Goal: Task Accomplishment & Management: Manage account settings

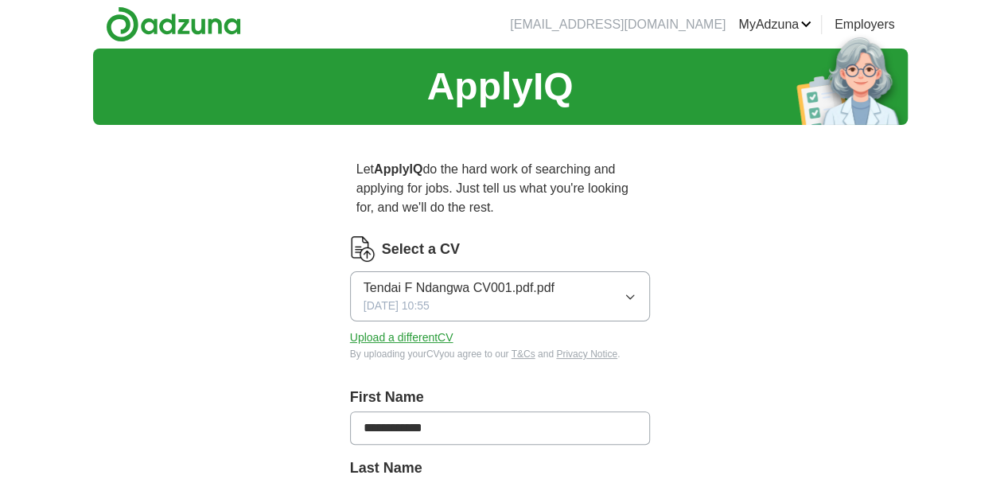
click at [600, 290] on button "Tendai F Ndangwa CV001.pdf.pdf [DATE] 10:55" at bounding box center [500, 296] width 301 height 50
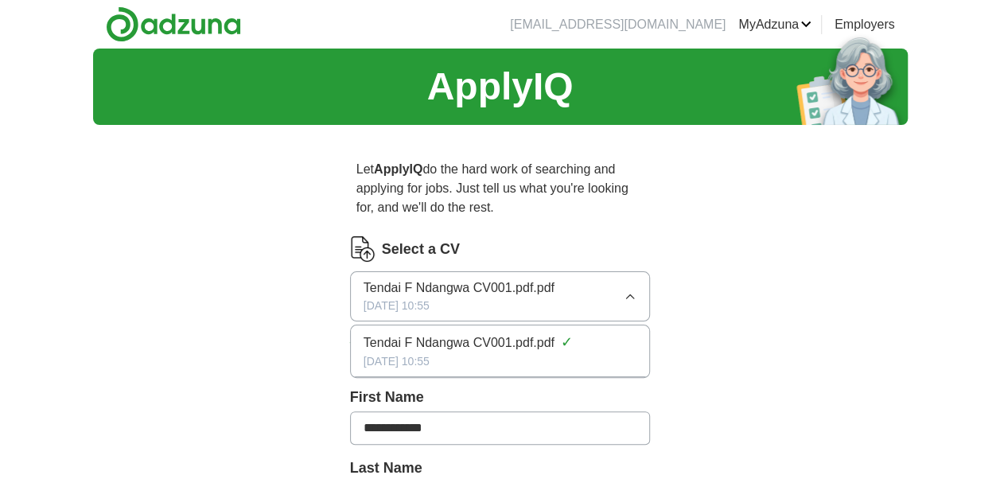
click at [542, 353] on div "[DATE] 10:55" at bounding box center [500, 361] width 274 height 17
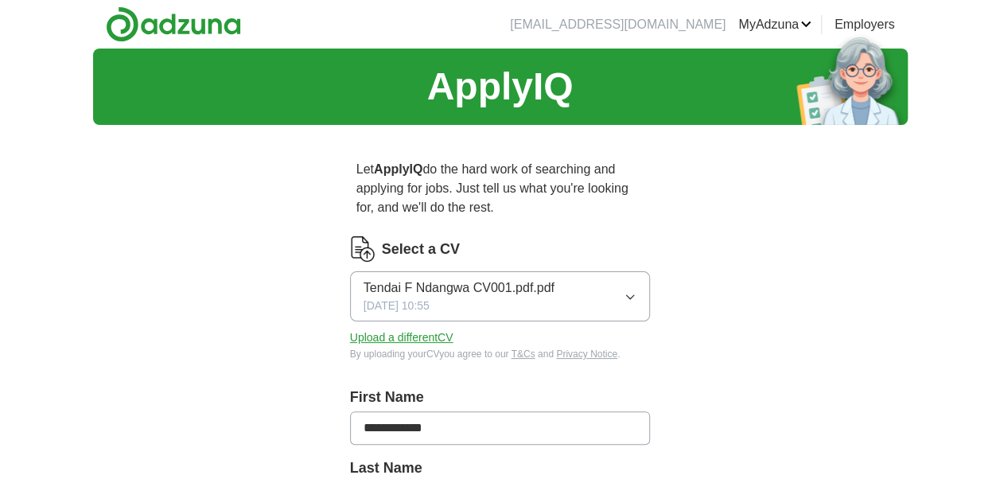
click at [421, 343] on button "Upload a different CV" at bounding box center [401, 337] width 103 height 17
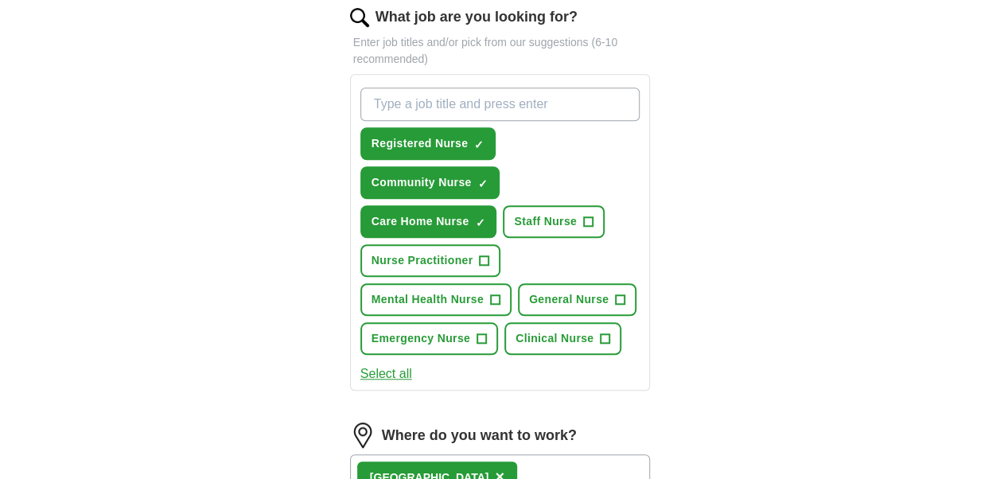
scroll to position [546, 0]
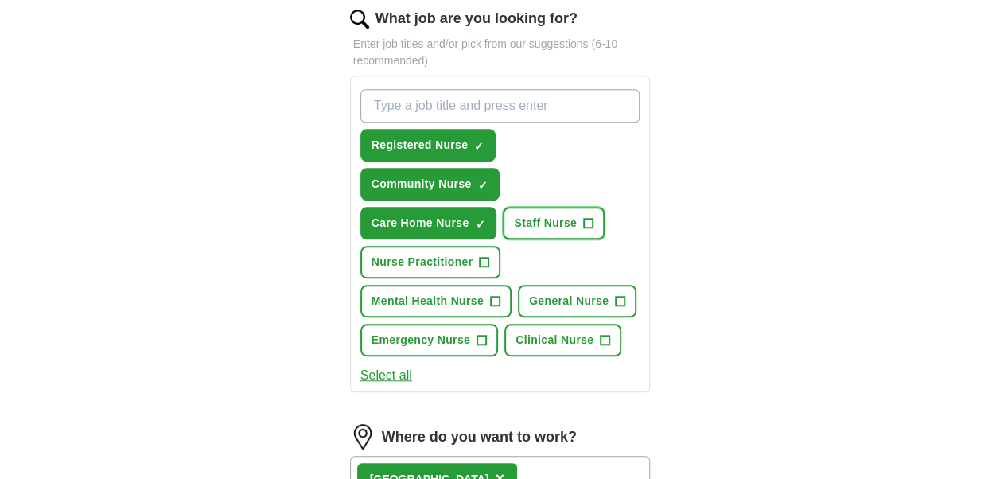
click at [562, 218] on span "Staff Nurse" at bounding box center [545, 223] width 63 height 17
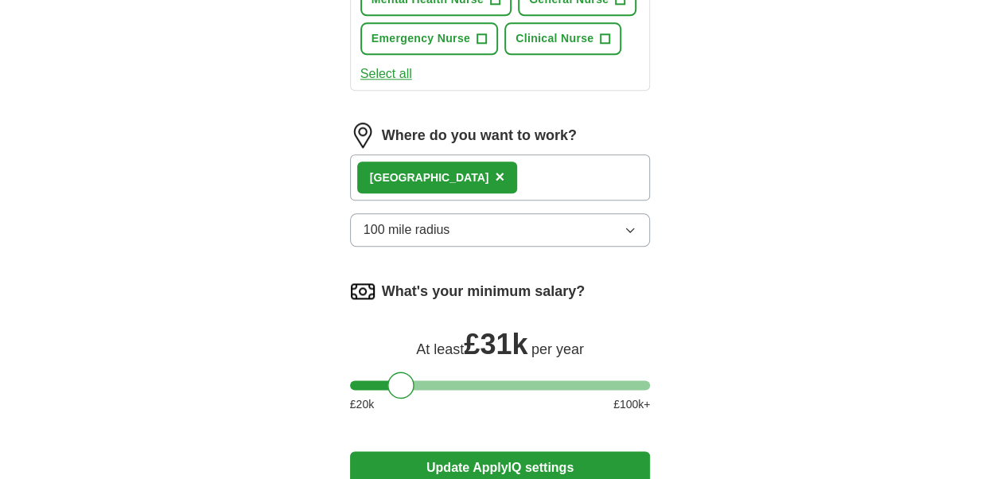
scroll to position [855, 0]
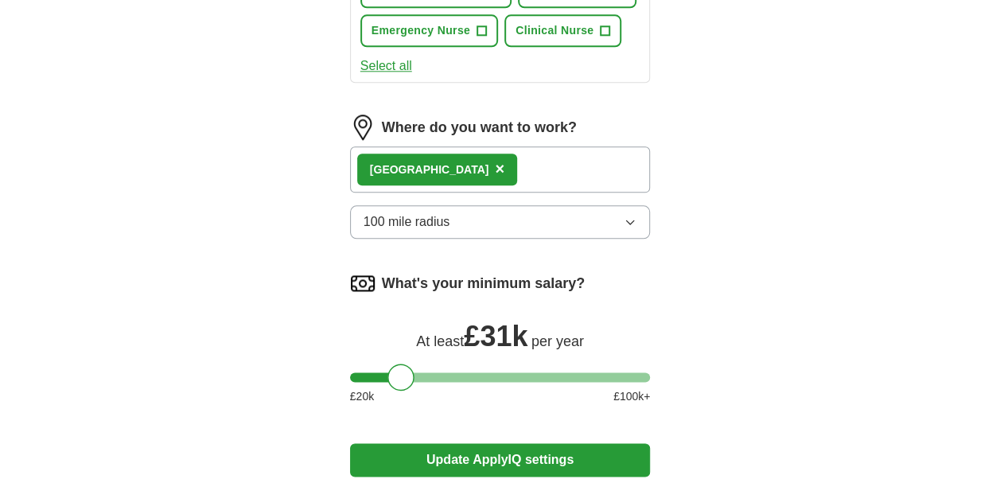
click at [495, 167] on span "×" at bounding box center [500, 168] width 10 height 17
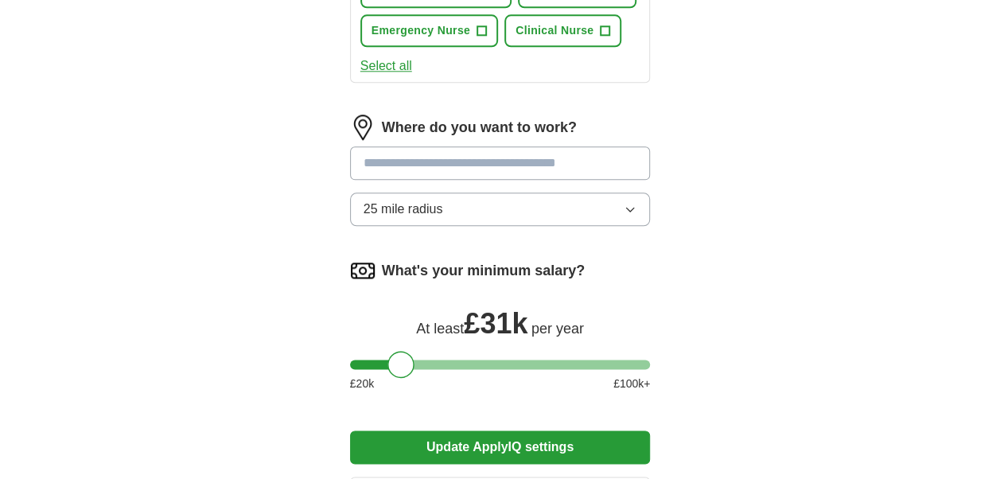
click at [423, 154] on input at bounding box center [500, 162] width 301 height 33
type input "*"
type input "***"
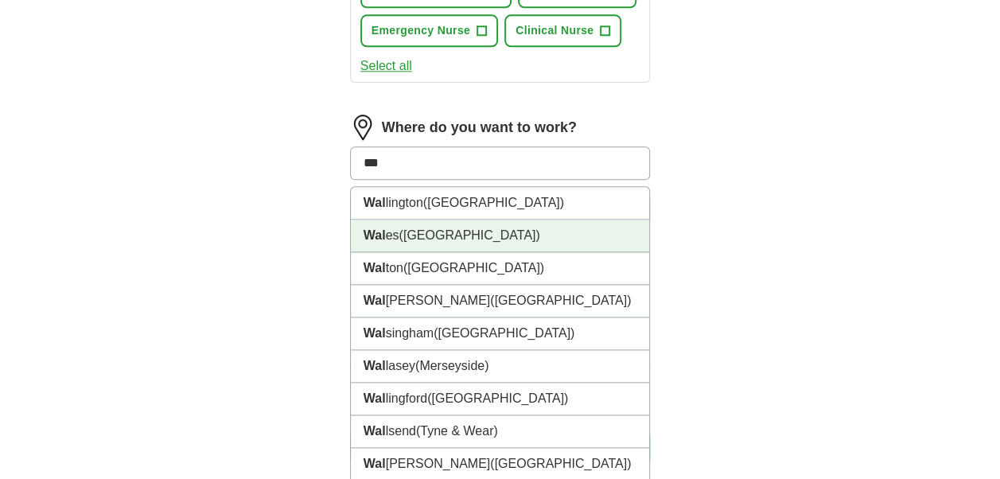
click at [410, 242] on li "Wal es ([GEOGRAPHIC_DATA])" at bounding box center [500, 236] width 299 height 33
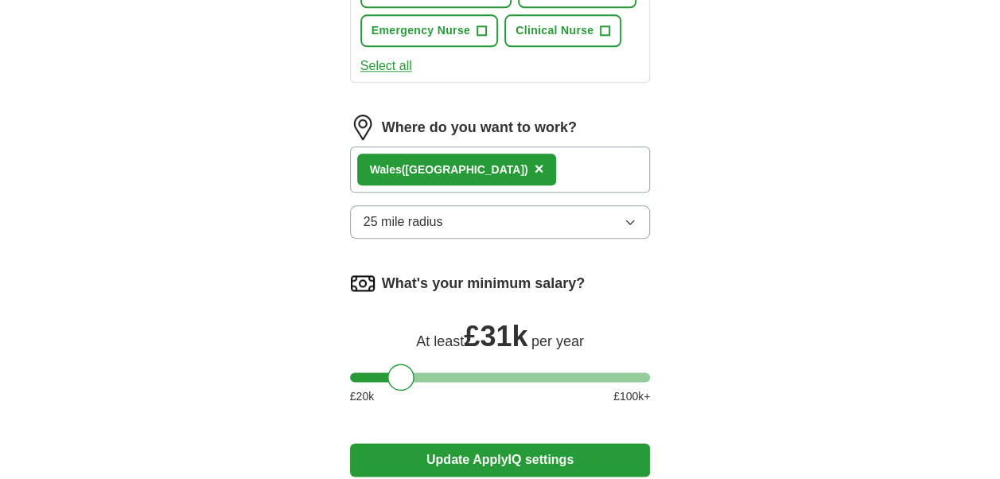
click at [482, 459] on button "Update ApplyIQ settings" at bounding box center [500, 459] width 301 height 33
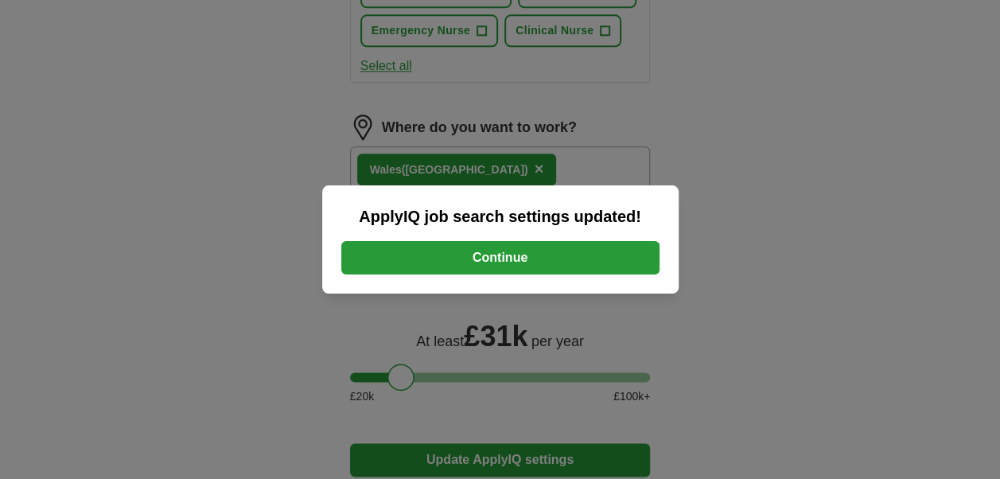
click at [499, 255] on button "Continue" at bounding box center [500, 257] width 318 height 33
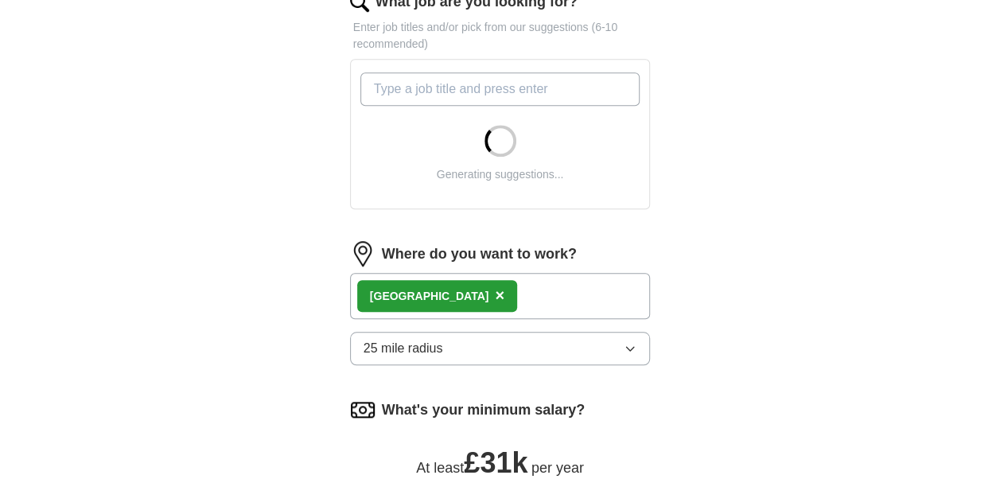
scroll to position [565, 0]
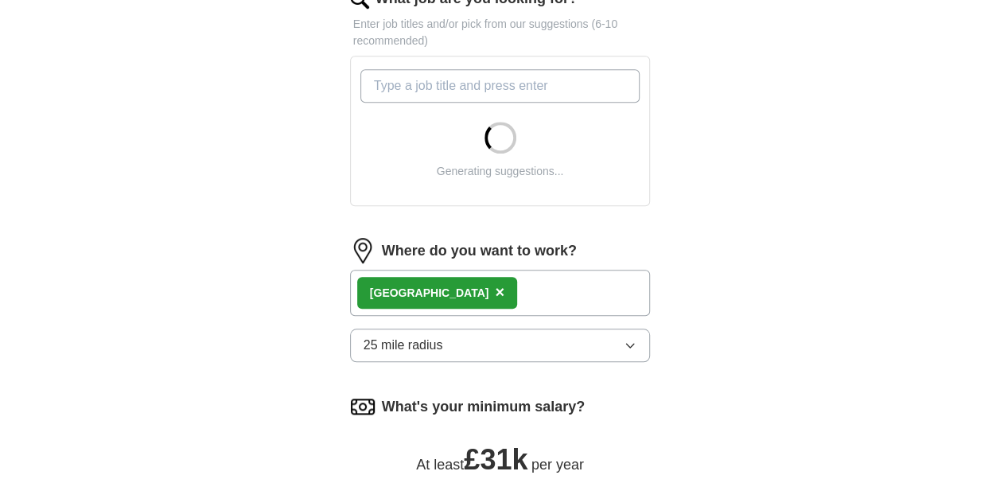
click at [499, 268] on form "**********" at bounding box center [500, 165] width 301 height 988
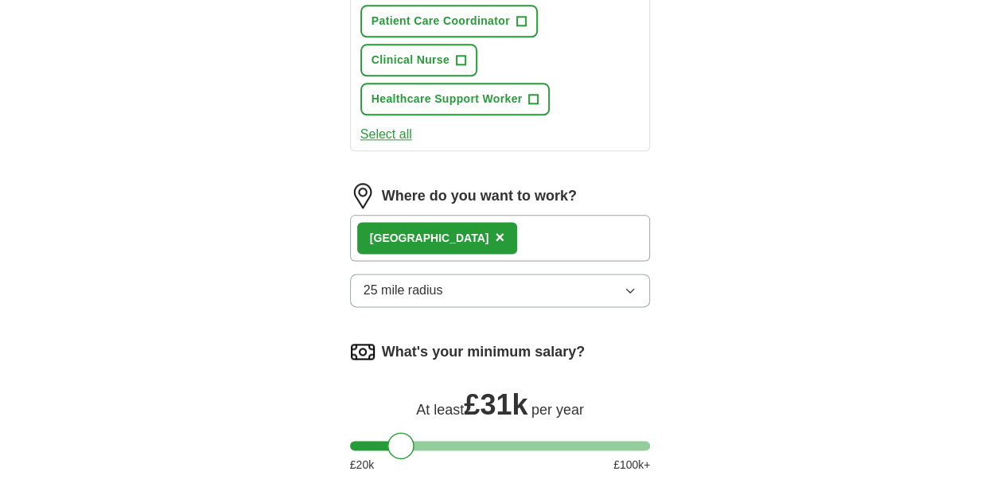
scroll to position [911, 0]
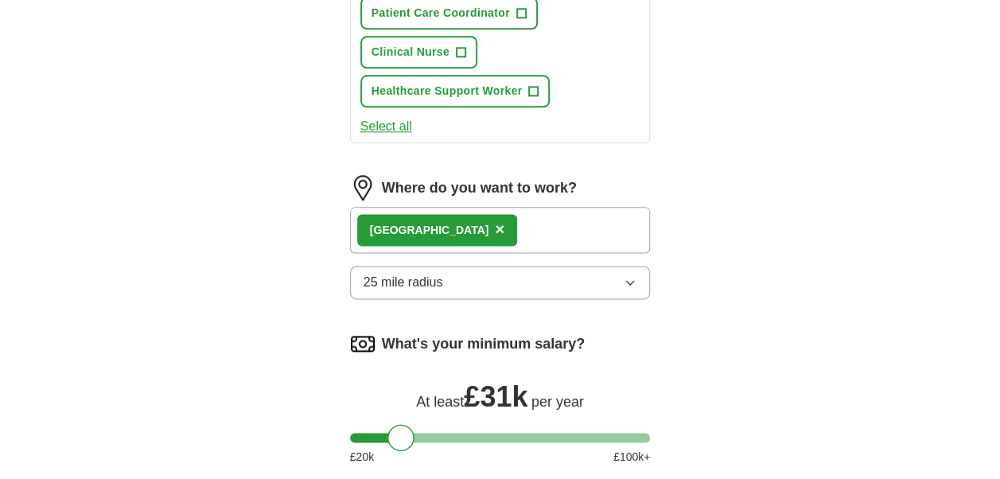
click at [512, 221] on div "Wales ×" at bounding box center [500, 230] width 301 height 46
click at [574, 226] on div "Wales ×" at bounding box center [500, 230] width 301 height 46
click at [495, 221] on span "×" at bounding box center [500, 228] width 10 height 17
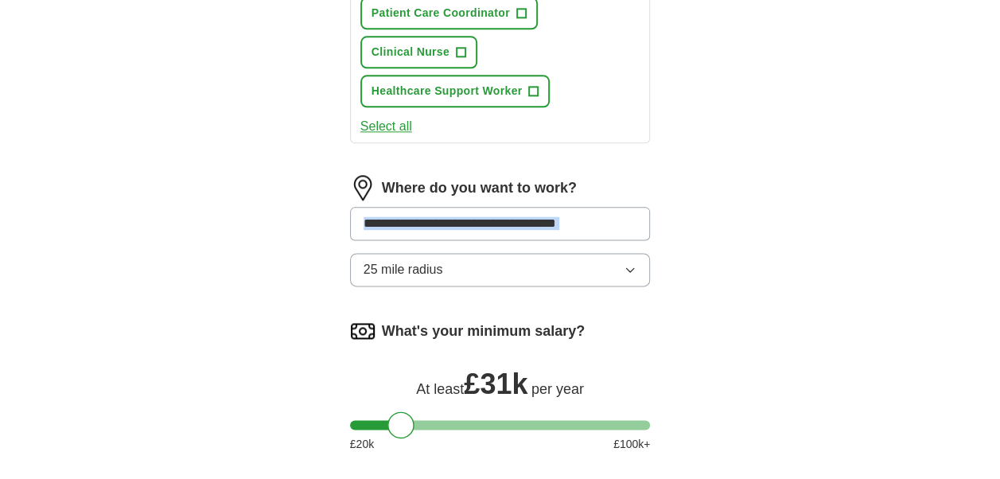
click at [602, 213] on input at bounding box center [500, 223] width 301 height 33
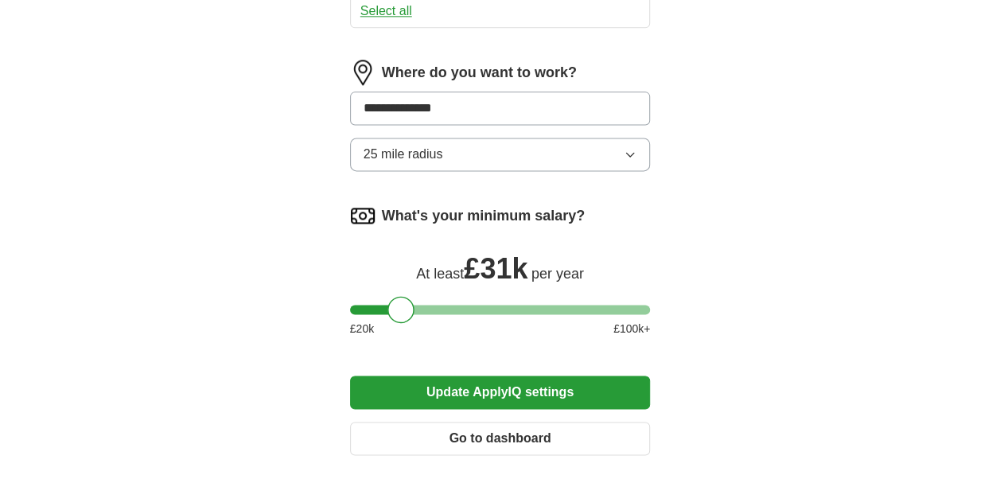
scroll to position [1094, 0]
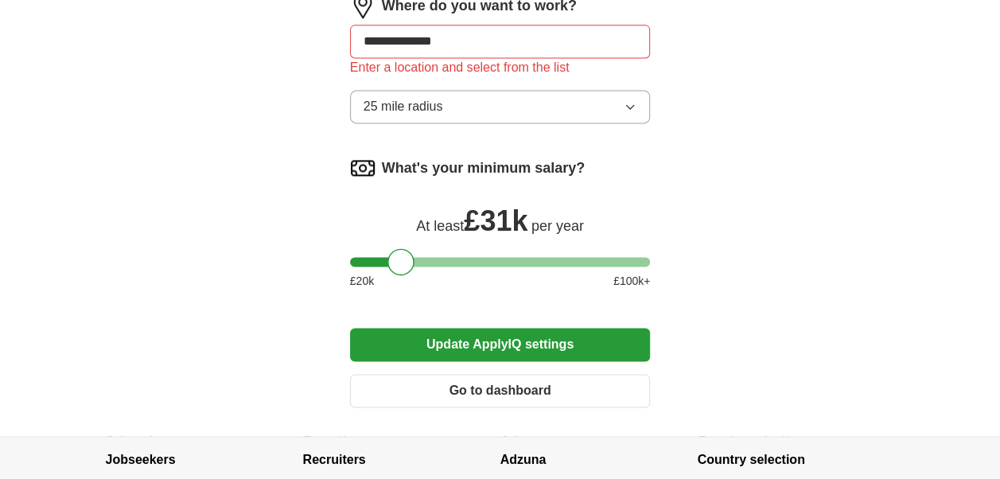
click at [478, 34] on input "**********" at bounding box center [500, 41] width 301 height 33
drag, startPoint x: 478, startPoint y: 34, endPoint x: 359, endPoint y: 32, distance: 118.5
click at [359, 32] on input "**********" at bounding box center [500, 41] width 301 height 33
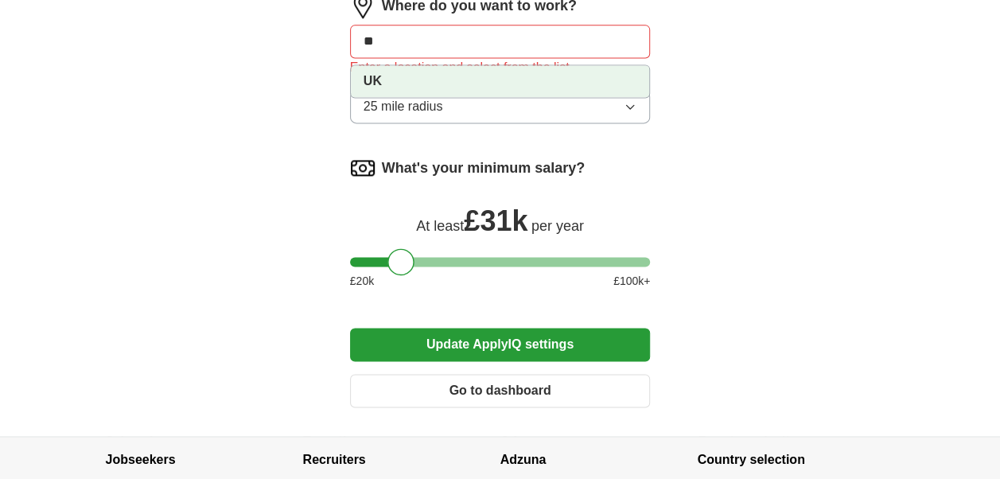
click at [416, 81] on li "UK" at bounding box center [500, 81] width 299 height 32
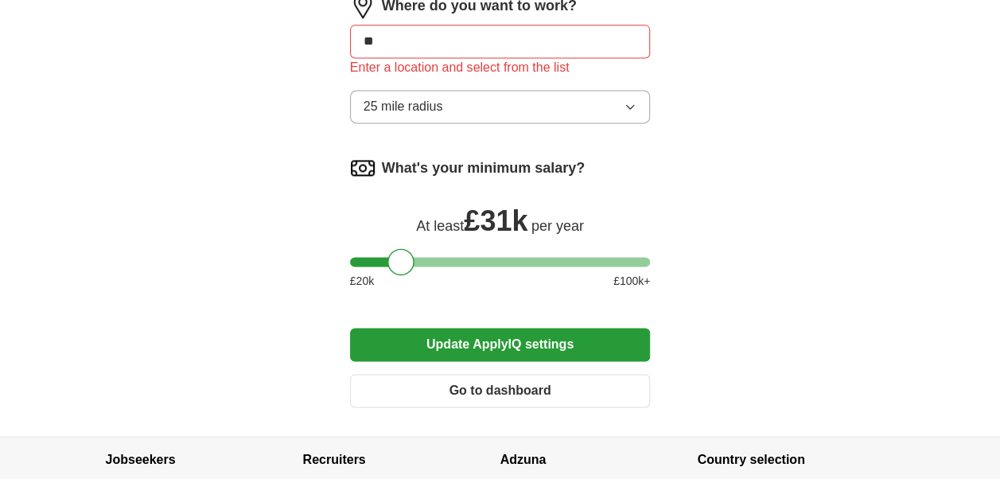
click at [500, 336] on button "Update ApplyIQ settings" at bounding box center [500, 344] width 301 height 33
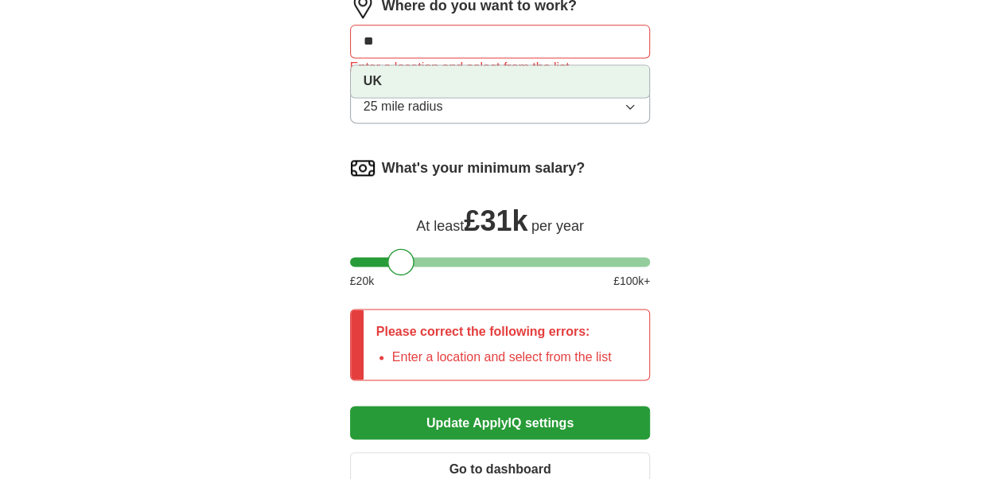
click at [426, 46] on input "**" at bounding box center [500, 41] width 301 height 33
drag, startPoint x: 414, startPoint y: 46, endPoint x: 309, endPoint y: 41, distance: 105.9
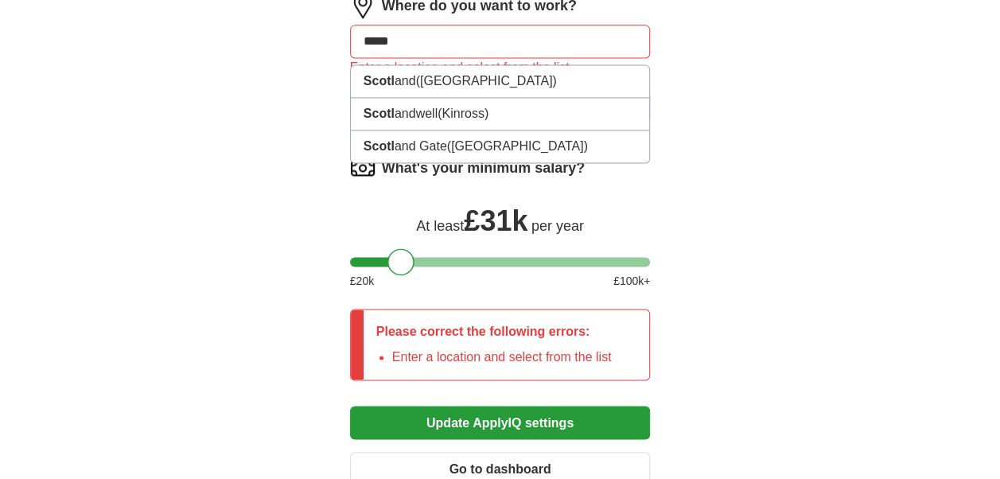
type input "******"
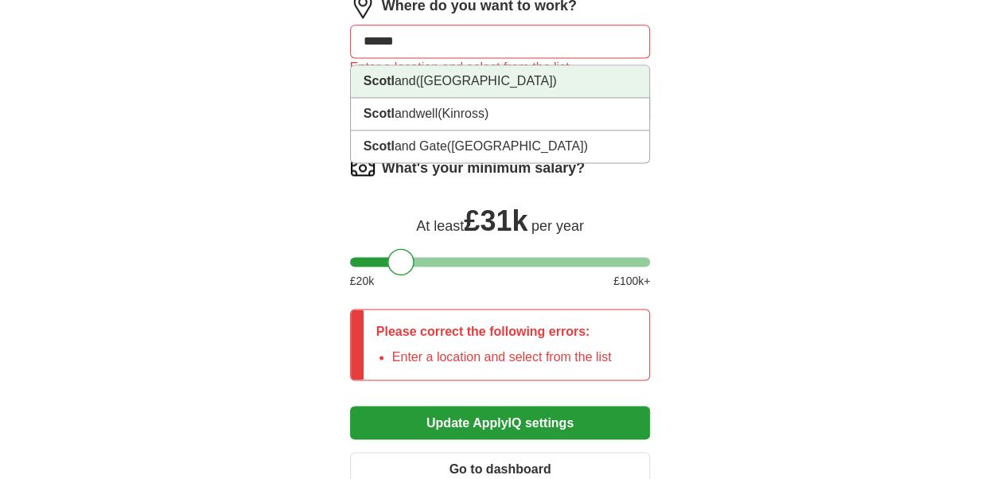
click at [398, 68] on li "Scotl and (UK)" at bounding box center [500, 81] width 299 height 33
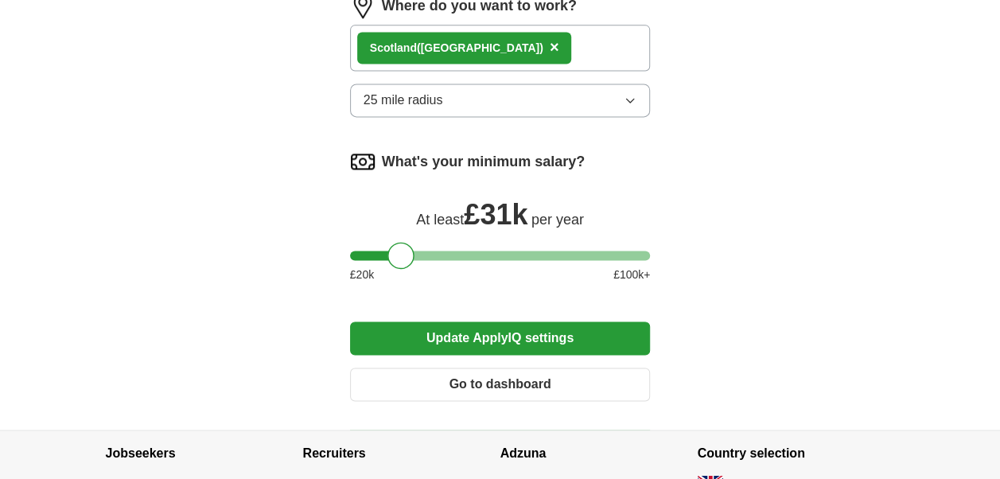
click at [482, 340] on button "Update ApplyIQ settings" at bounding box center [500, 337] width 301 height 33
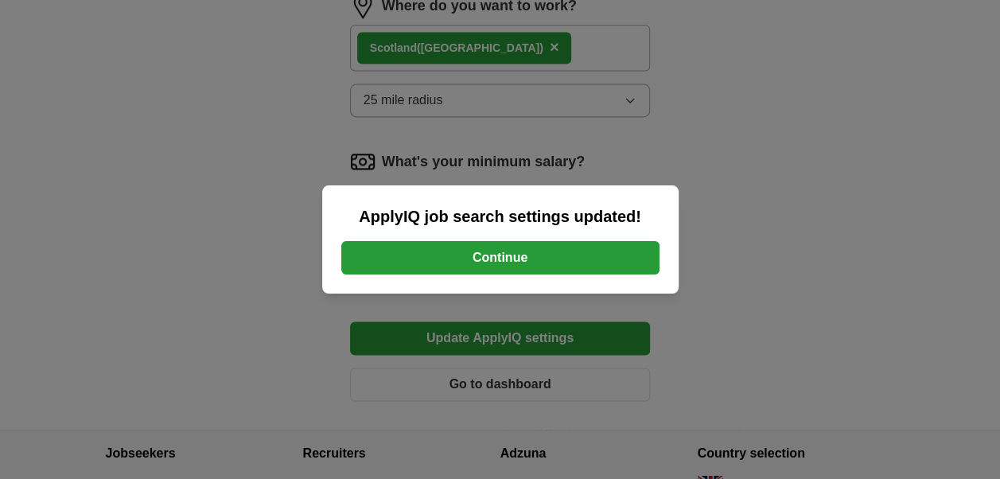
click at [479, 255] on button "Continue" at bounding box center [500, 257] width 318 height 33
